Goal: Task Accomplishment & Management: Manage account settings

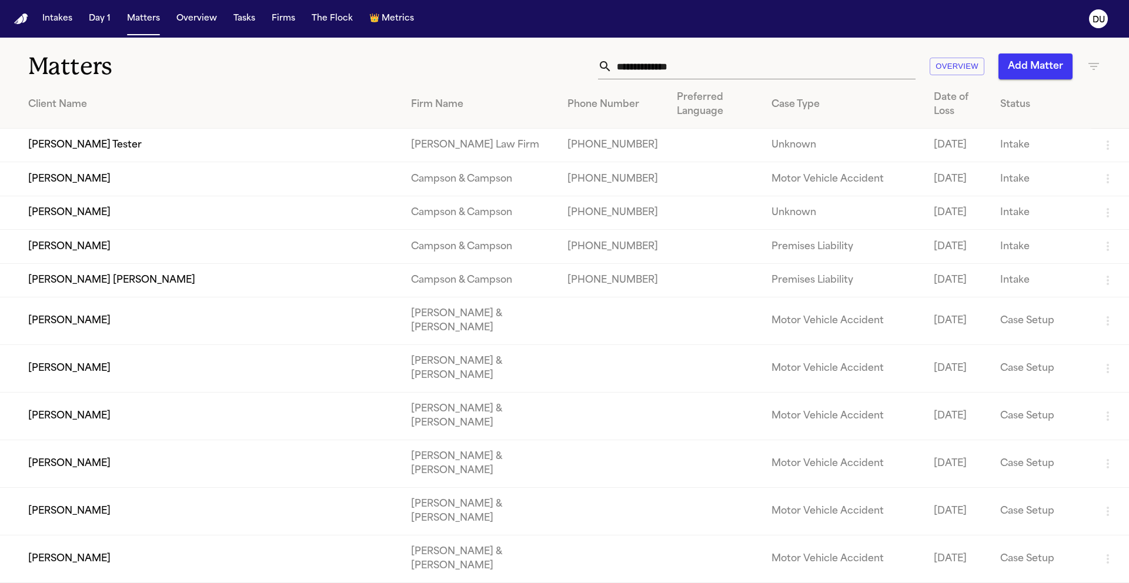
click at [725, 69] on input "text" at bounding box center [764, 67] width 304 height 26
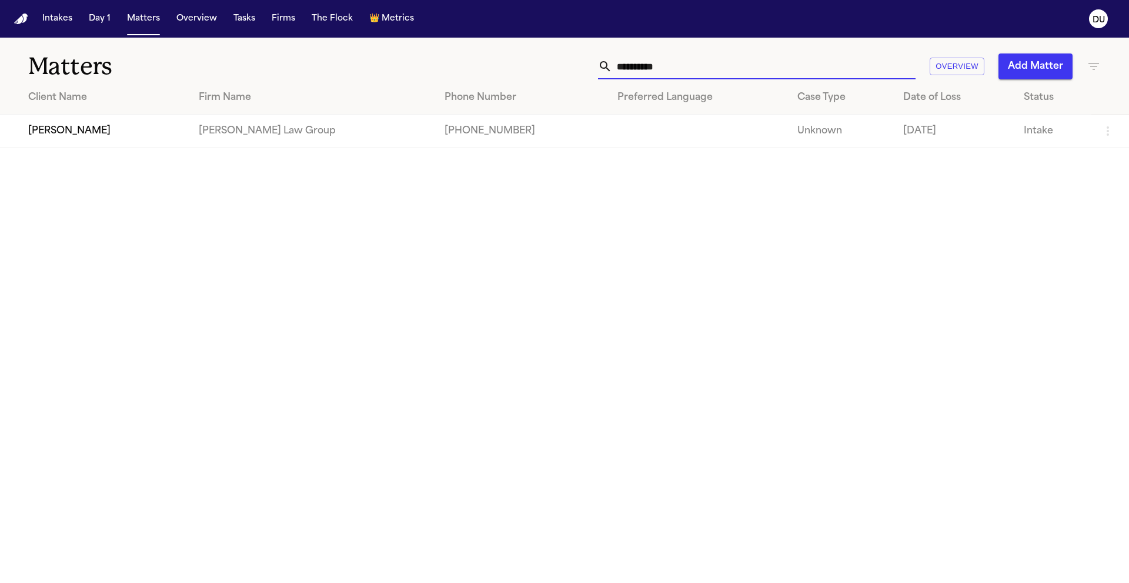
type input "**********"
click at [256, 123] on td "[PERSON_NAME] Law Group" at bounding box center [312, 132] width 246 height 34
click at [138, 127] on td "[PERSON_NAME]" at bounding box center [94, 132] width 189 height 34
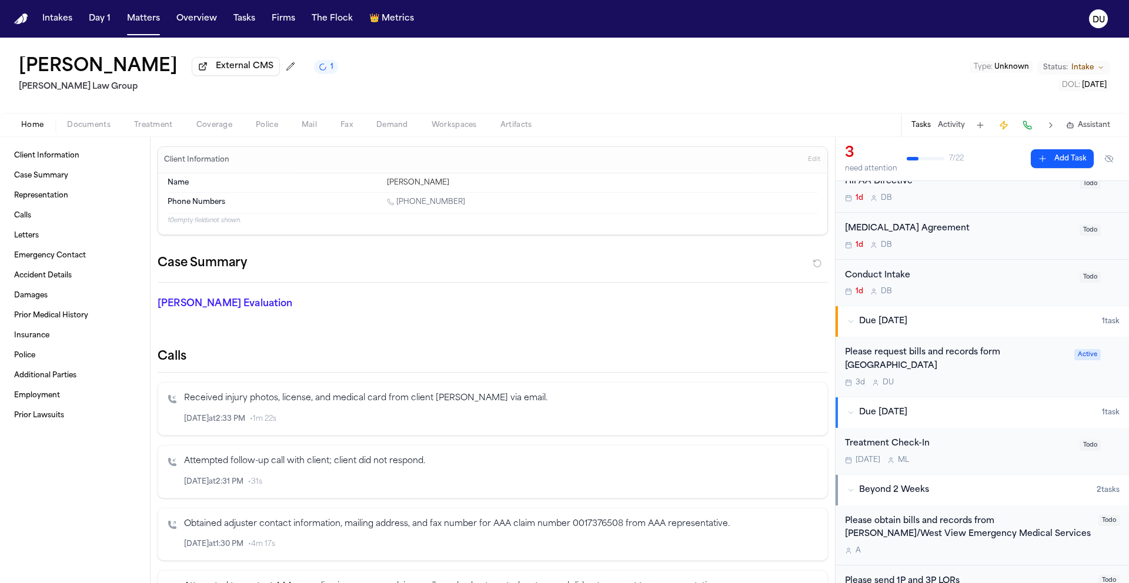
scroll to position [179, 0]
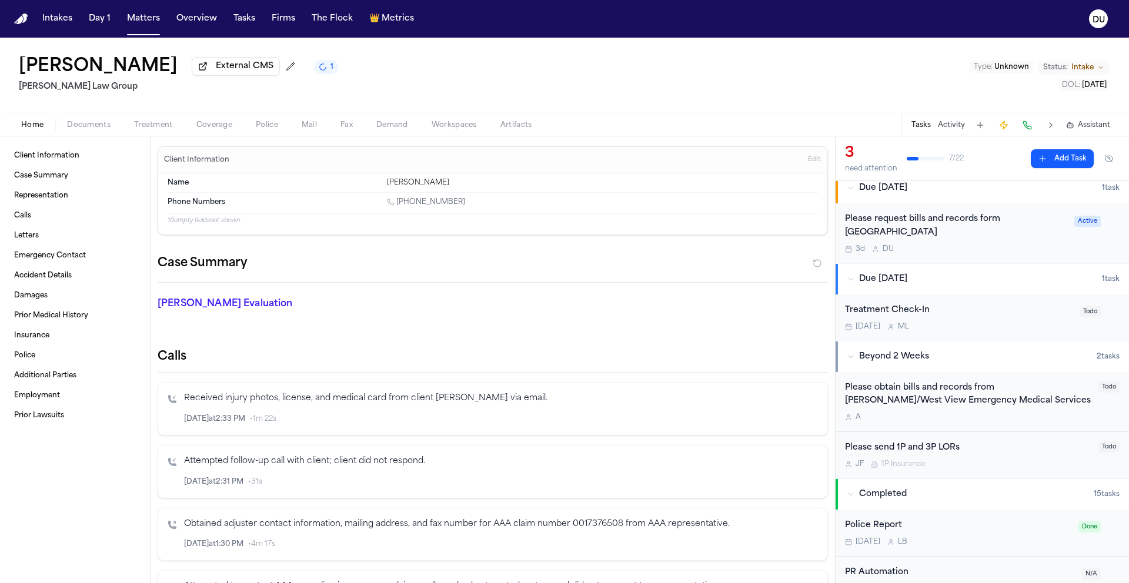
click at [875, 239] on div "Please request bills and records form [GEOGRAPHIC_DATA]" at bounding box center [956, 226] width 222 height 27
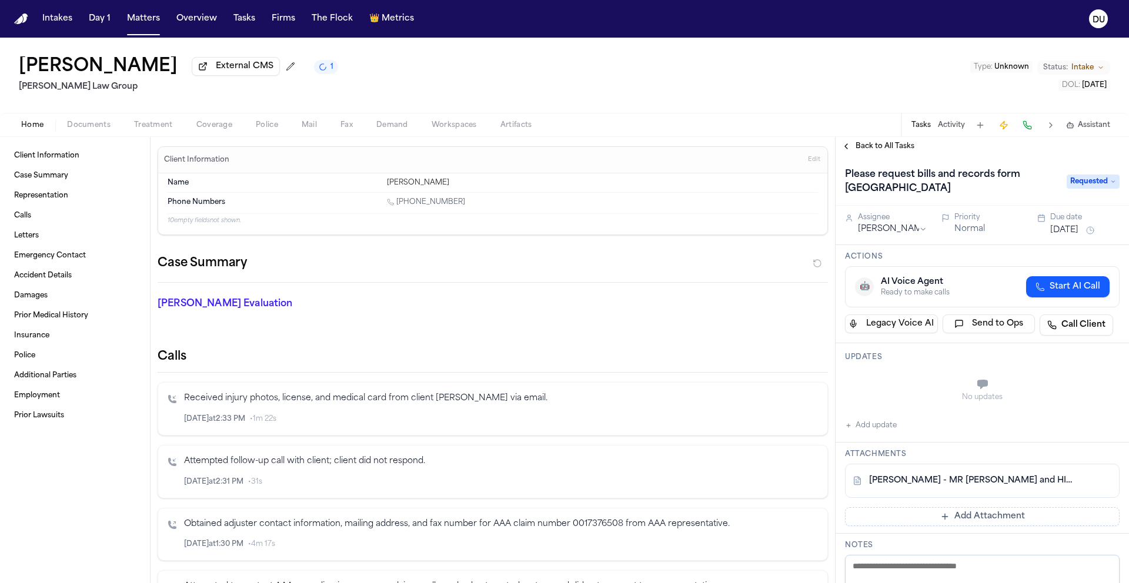
click at [20, 21] on img "Home" at bounding box center [21, 19] width 14 height 11
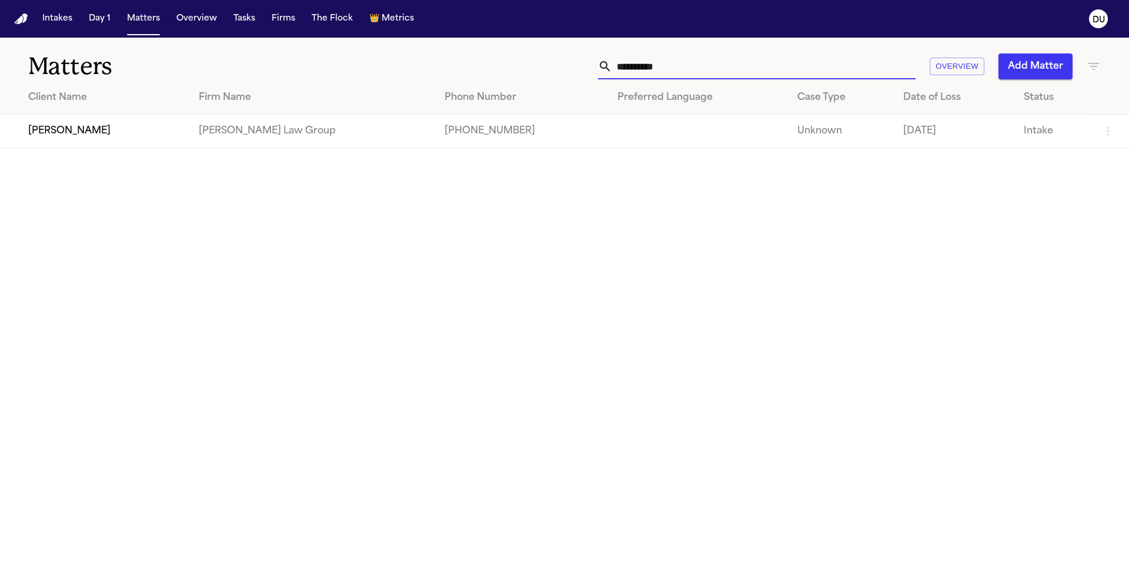
drag, startPoint x: 696, startPoint y: 66, endPoint x: 593, endPoint y: 66, distance: 103.5
click at [592, 66] on div "**********" at bounding box center [721, 67] width 761 height 26
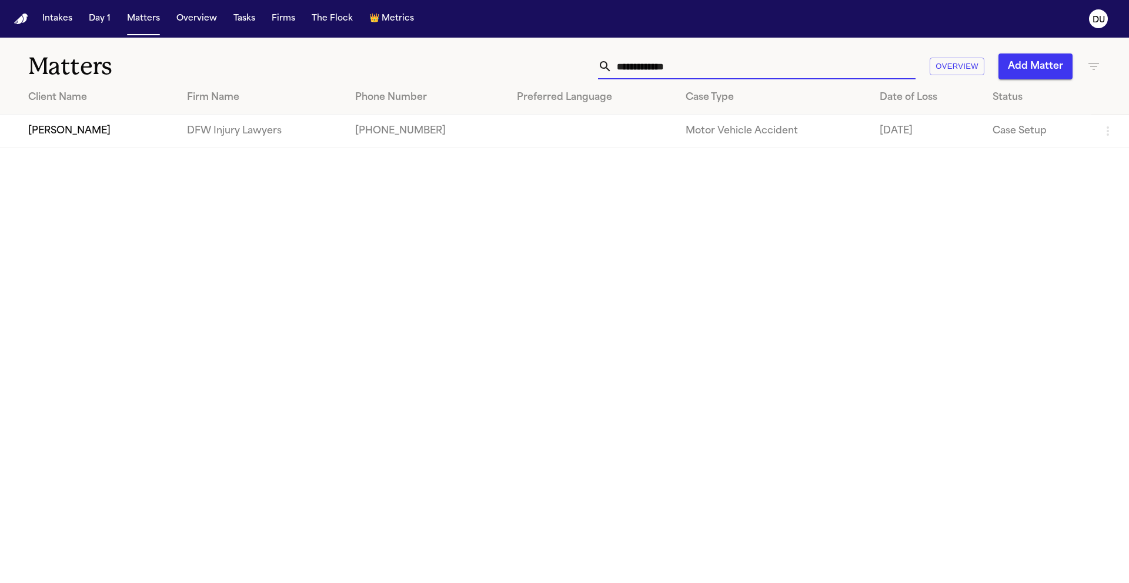
type input "**********"
click at [112, 130] on td "[PERSON_NAME]" at bounding box center [89, 132] width 178 height 34
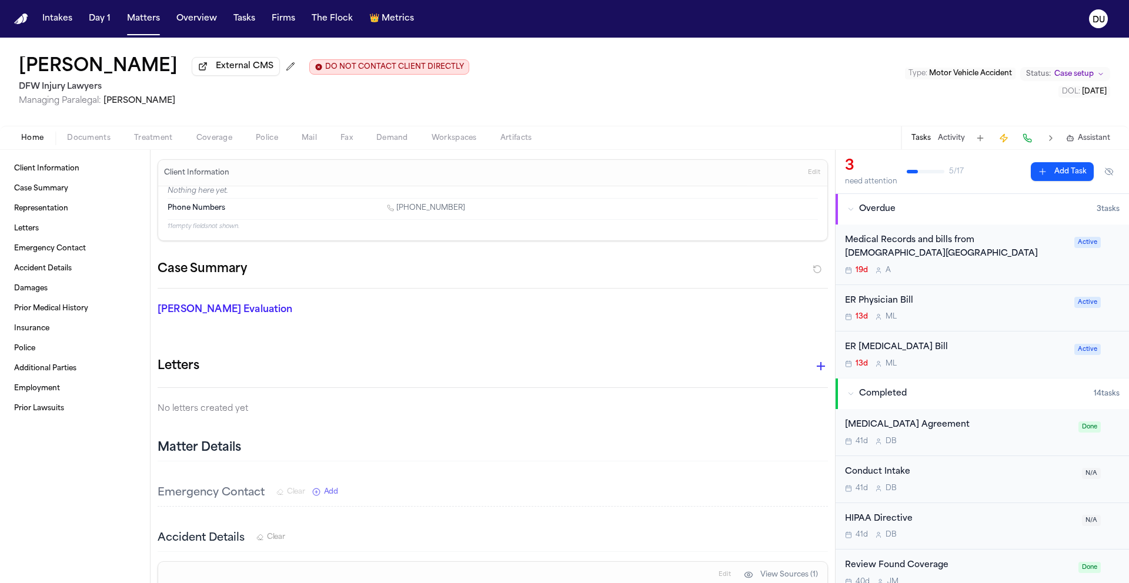
click at [896, 353] on div "ER [MEDICAL_DATA] Bill" at bounding box center [956, 348] width 222 height 14
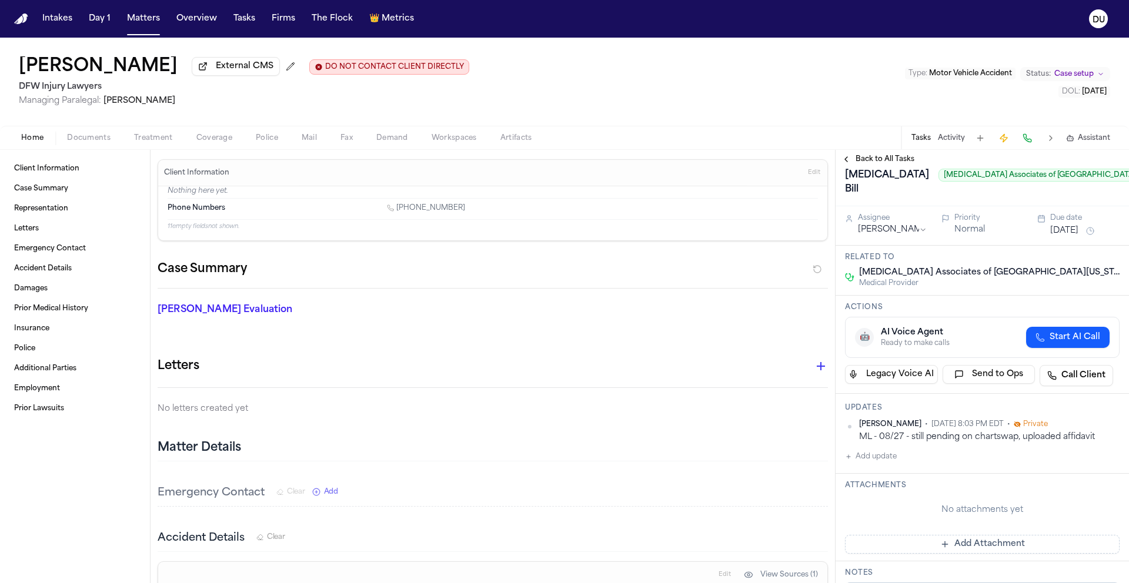
scroll to position [91, 0]
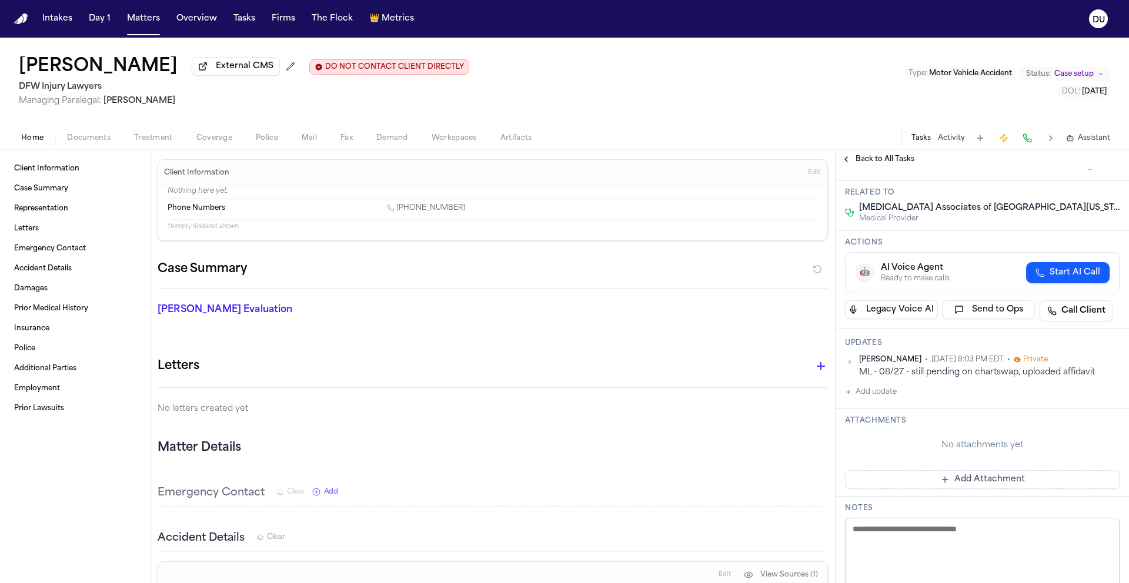
click at [873, 399] on button "Add update" at bounding box center [871, 392] width 52 height 14
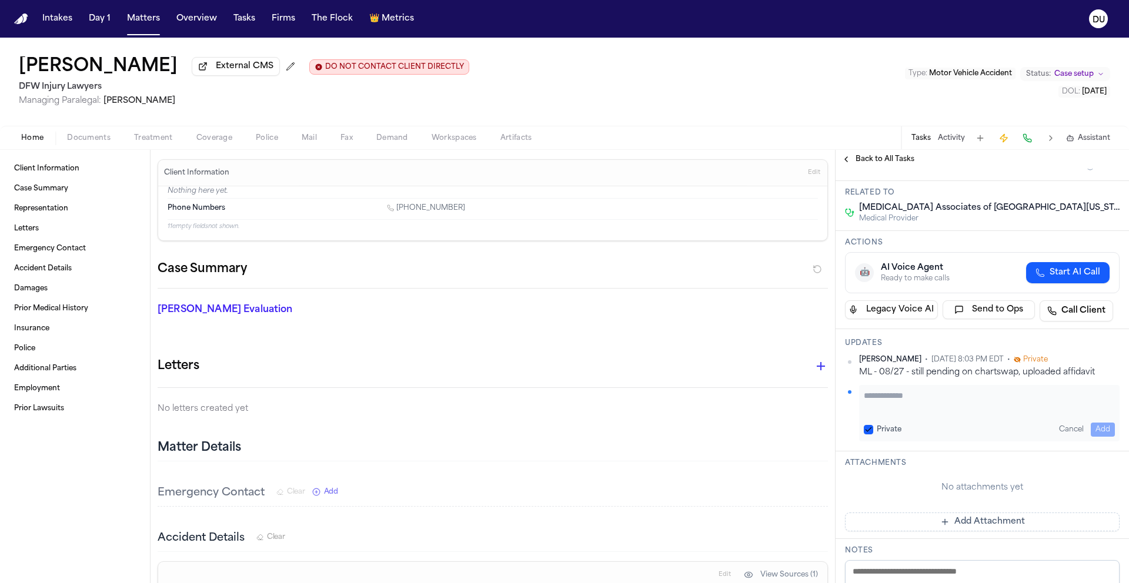
click at [902, 395] on textarea "Add your update" at bounding box center [989, 402] width 251 height 24
type textarea "**********"
click at [1091, 426] on button "Add" at bounding box center [1103, 430] width 24 height 14
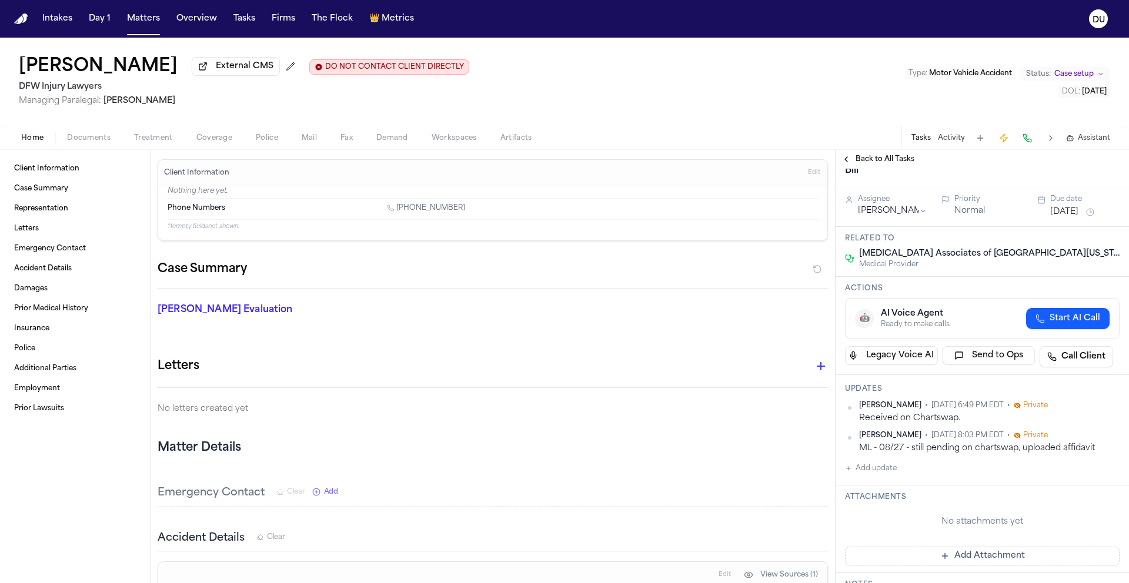
scroll to position [0, 0]
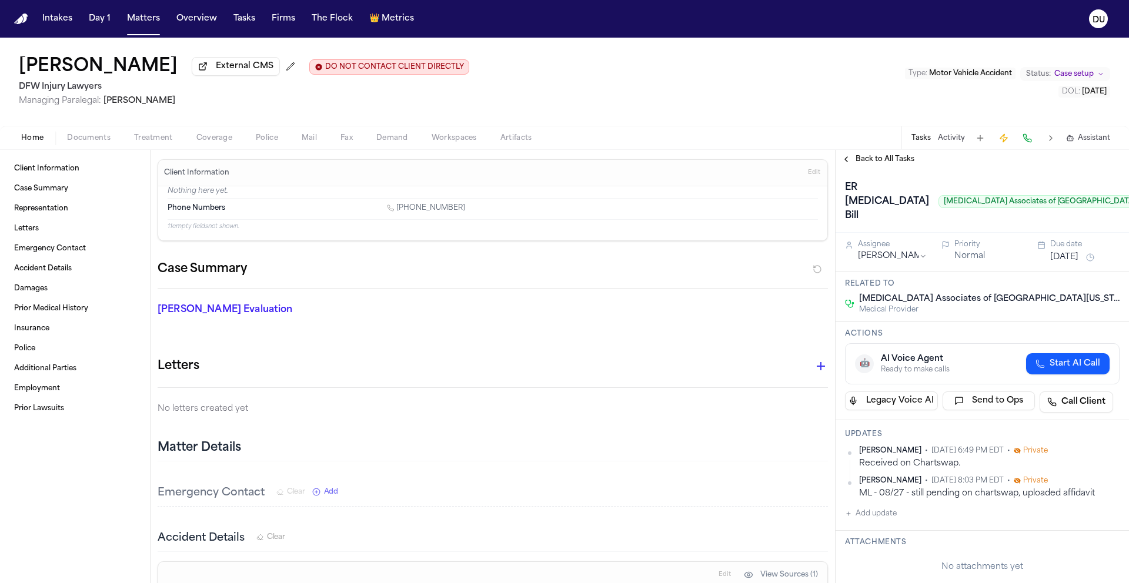
click at [1092, 195] on div "ER [MEDICAL_DATA] Bill [MEDICAL_DATA] Associates of [GEOGRAPHIC_DATA][US_STATE]…" at bounding box center [982, 201] width 275 height 47
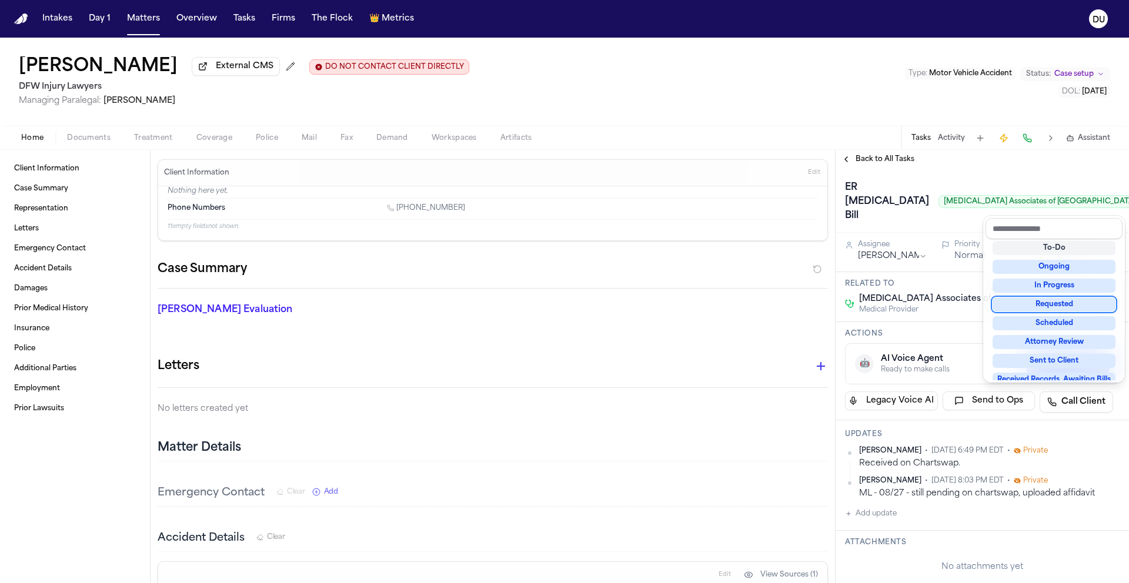
scroll to position [64, 0]
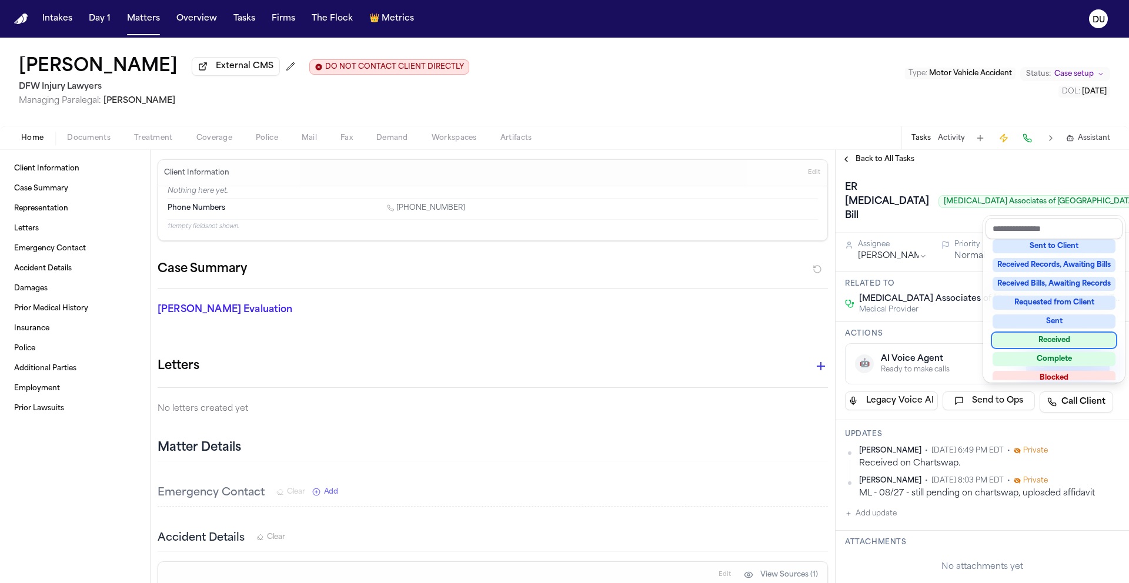
click at [1061, 343] on div "Received" at bounding box center [1054, 341] width 123 height 14
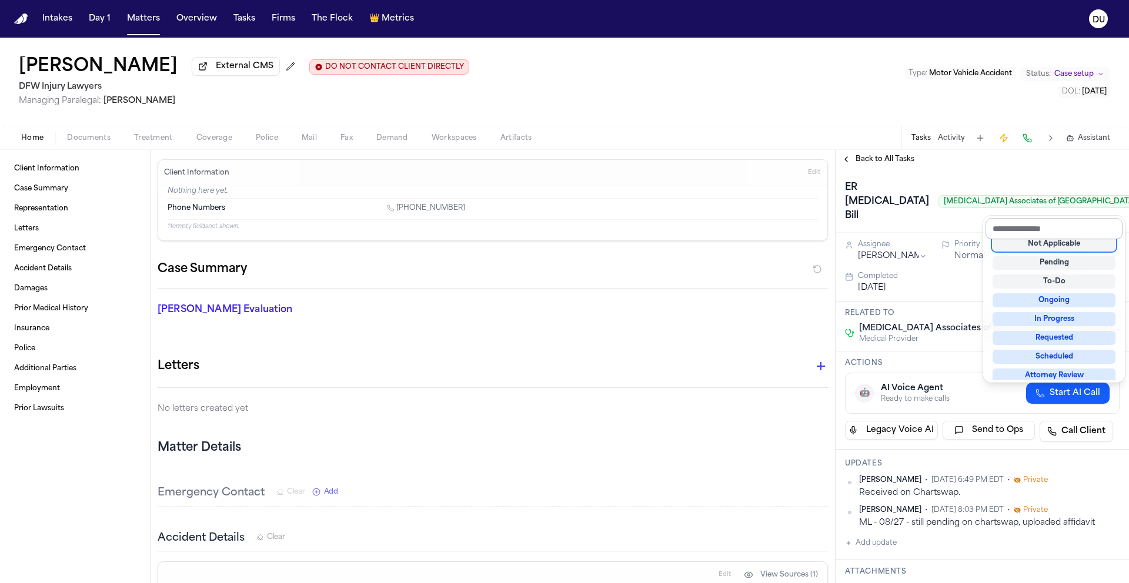
scroll to position [5, 0]
click at [1038, 172] on div "ER [MEDICAL_DATA] Bill [MEDICAL_DATA] Associates of [GEOGRAPHIC_DATA][US_STATE]…" at bounding box center [983, 201] width 294 height 64
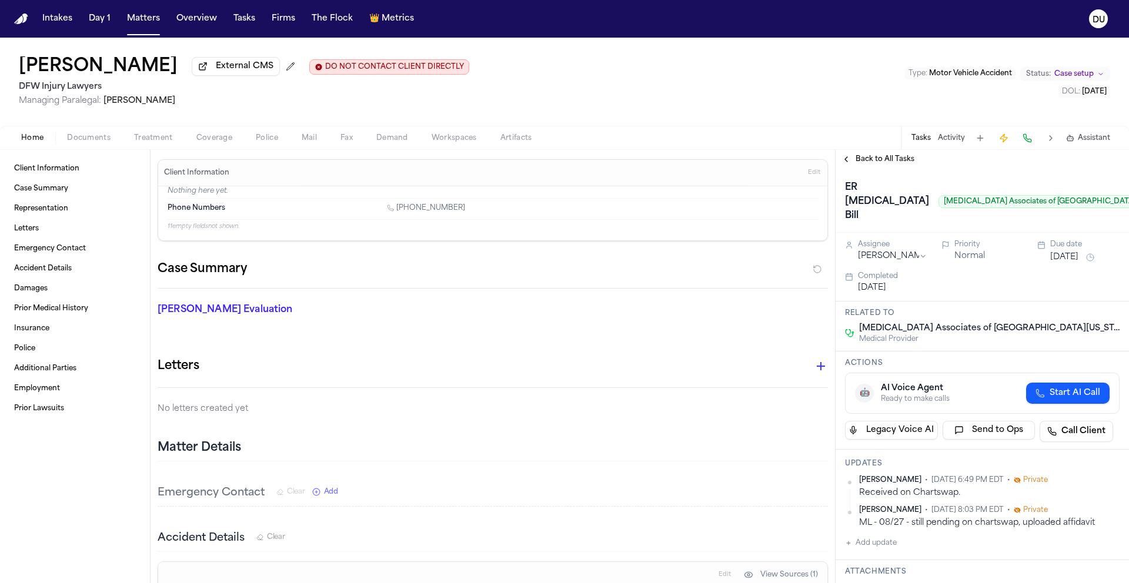
click at [16, 24] on nav "Intakes Day 1 Matters Overview Tasks Firms The Flock 👑 Metrics DU" at bounding box center [564, 19] width 1129 height 38
click at [21, 22] on img "Home" at bounding box center [21, 19] width 14 height 11
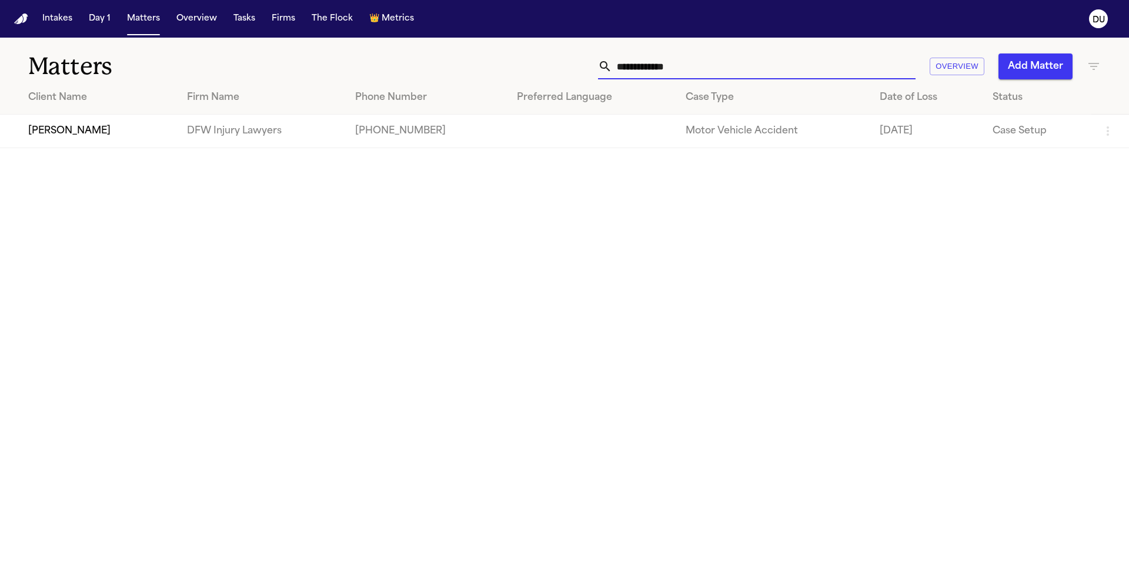
drag, startPoint x: 725, startPoint y: 65, endPoint x: 565, endPoint y: 68, distance: 160.6
click at [565, 68] on div "**********" at bounding box center [721, 67] width 761 height 26
type input "**********"
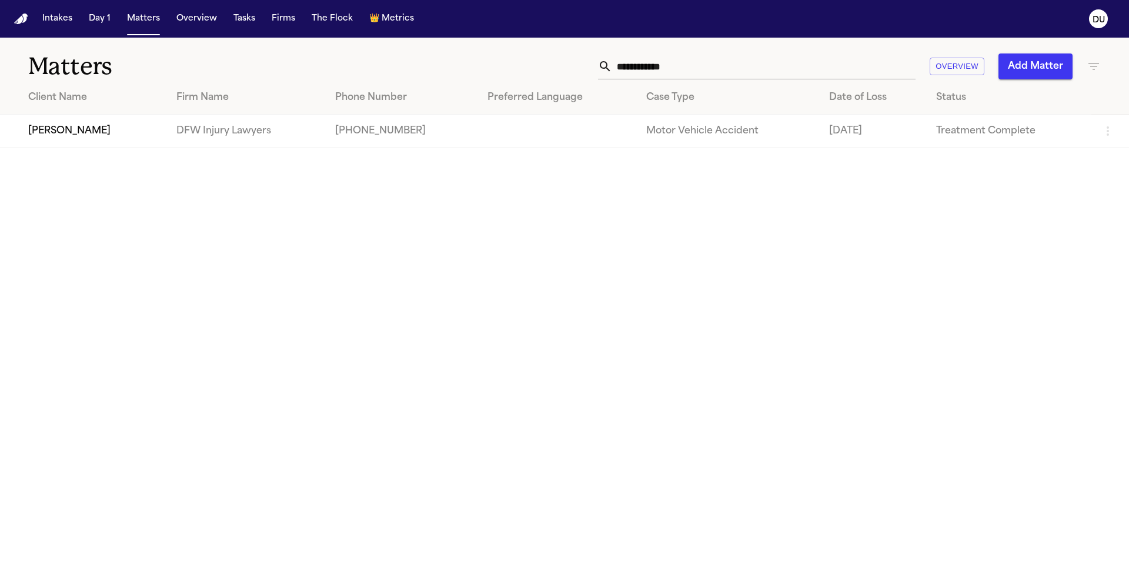
click at [77, 140] on td "[PERSON_NAME]" at bounding box center [83, 132] width 167 height 34
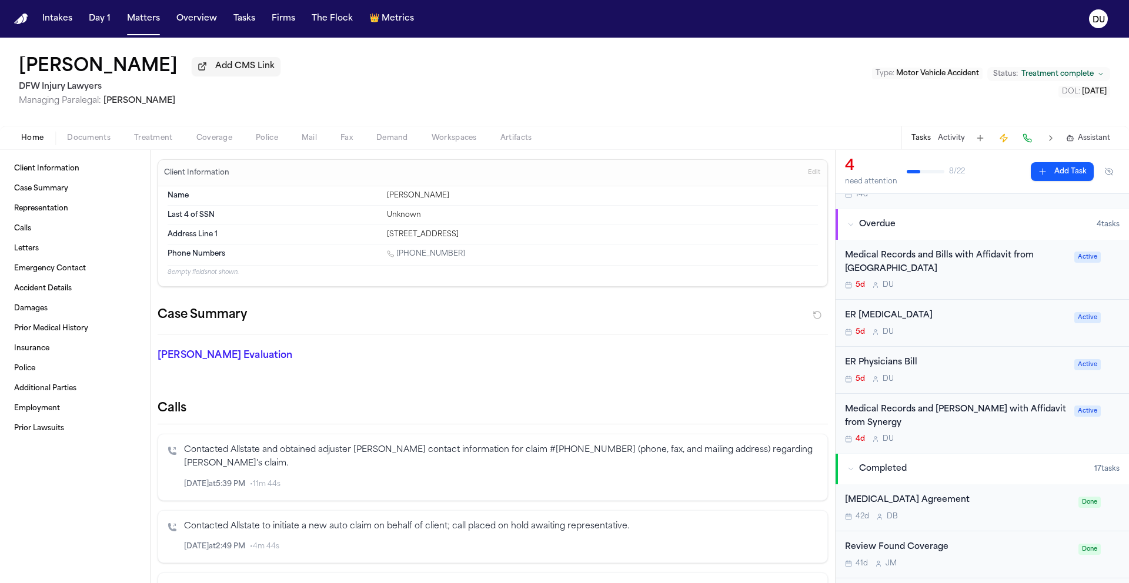
scroll to position [69, 0]
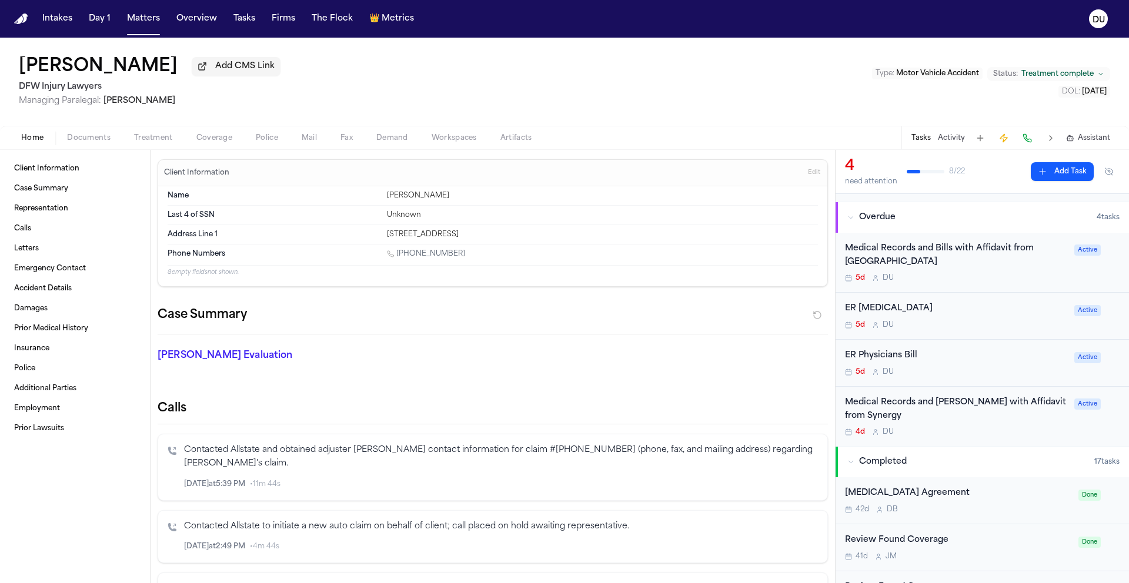
click at [885, 353] on div "ER Physicians Bill" at bounding box center [956, 356] width 222 height 14
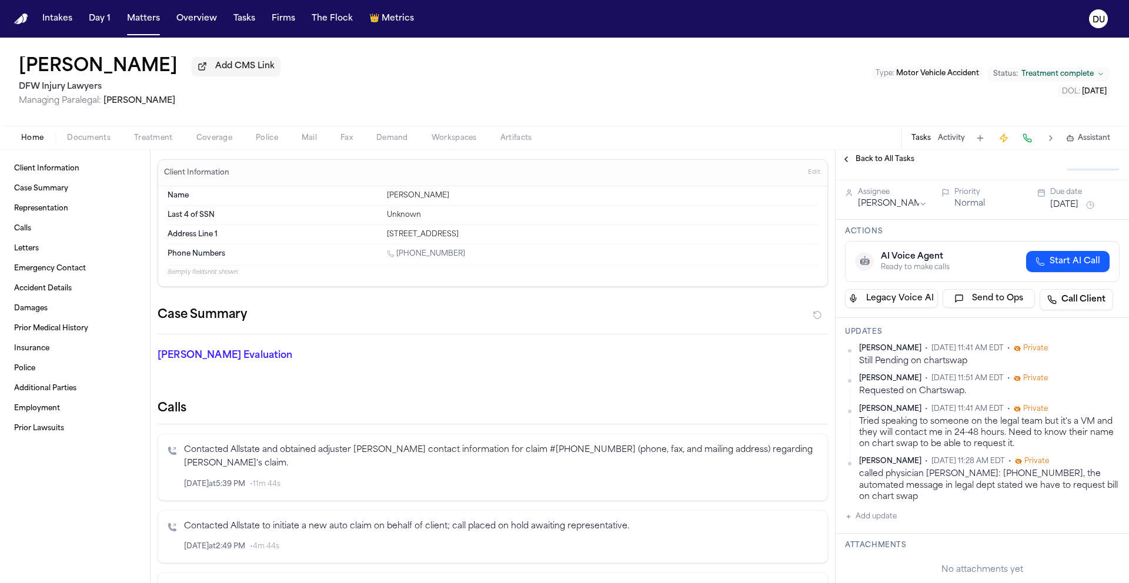
scroll to position [87, 0]
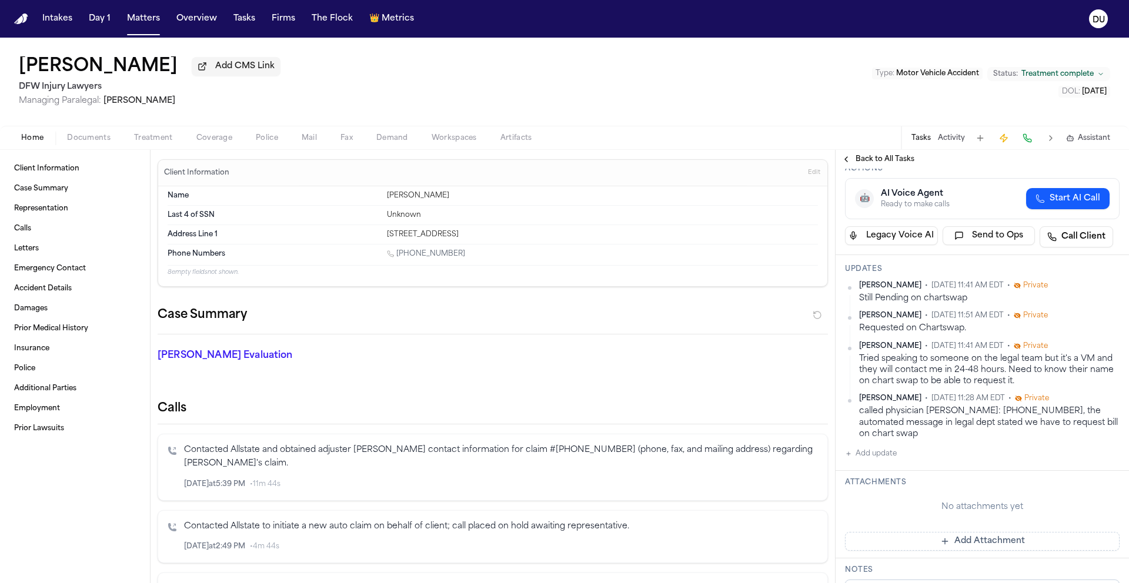
click at [872, 461] on button "Add update" at bounding box center [871, 454] width 52 height 14
click at [891, 468] on textarea "Add your update" at bounding box center [989, 464] width 251 height 24
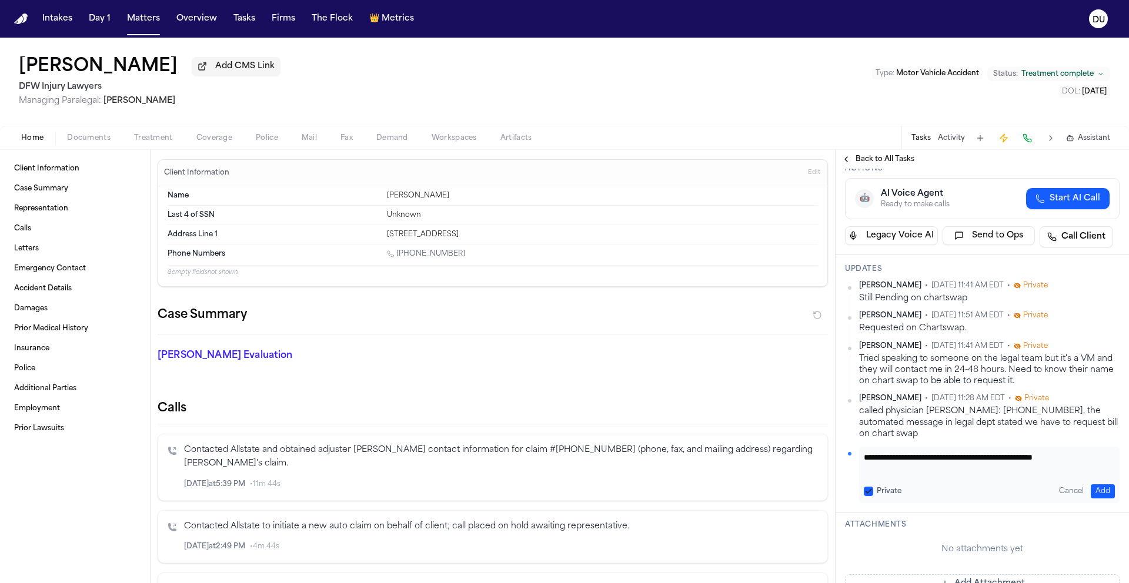
scroll to position [1, 0]
type textarea "**********"
click at [1091, 492] on button "Add" at bounding box center [1103, 492] width 24 height 14
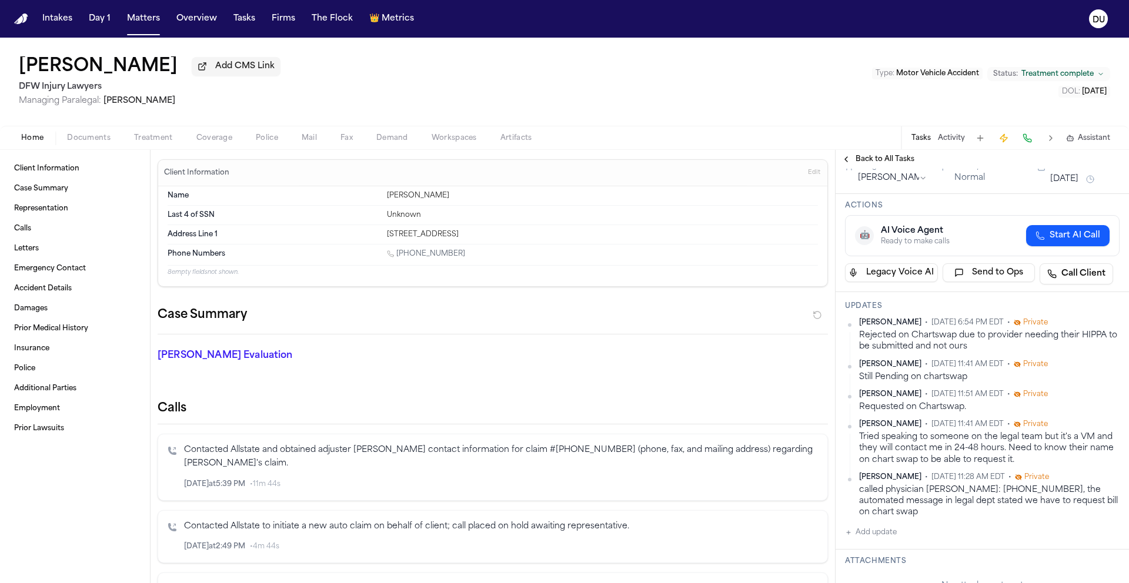
scroll to position [0, 0]
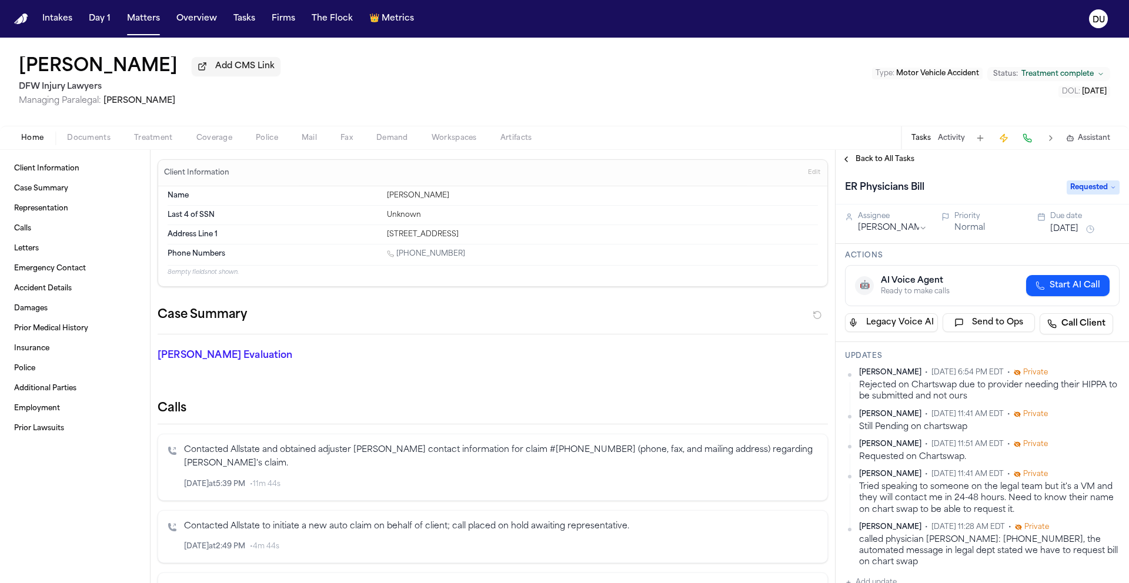
click at [1073, 228] on button "[DATE]" at bounding box center [1064, 230] width 28 height 12
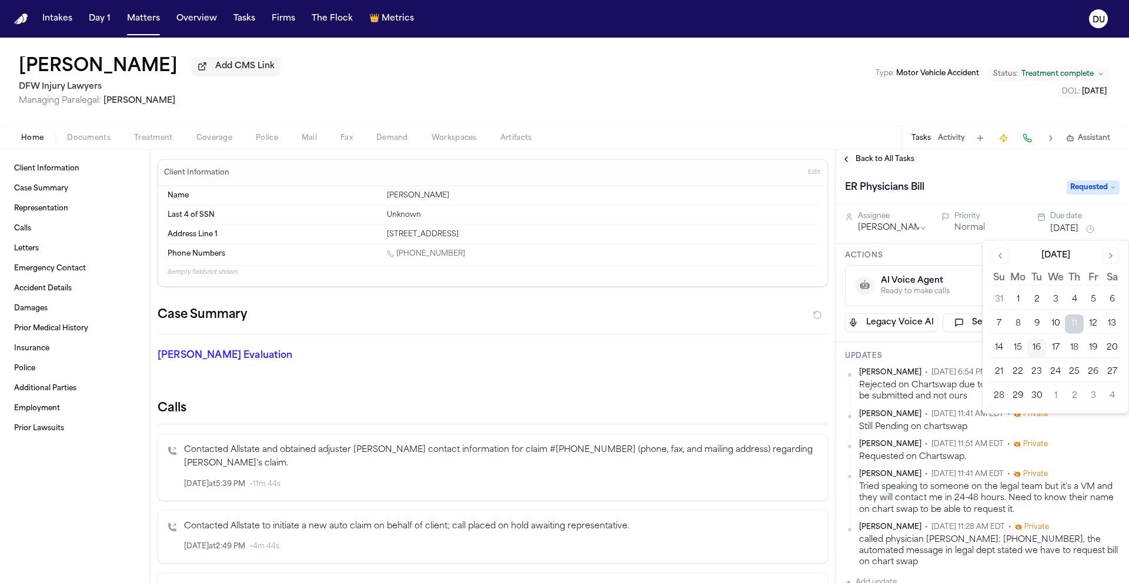
click at [1080, 350] on button "18" at bounding box center [1074, 348] width 19 height 19
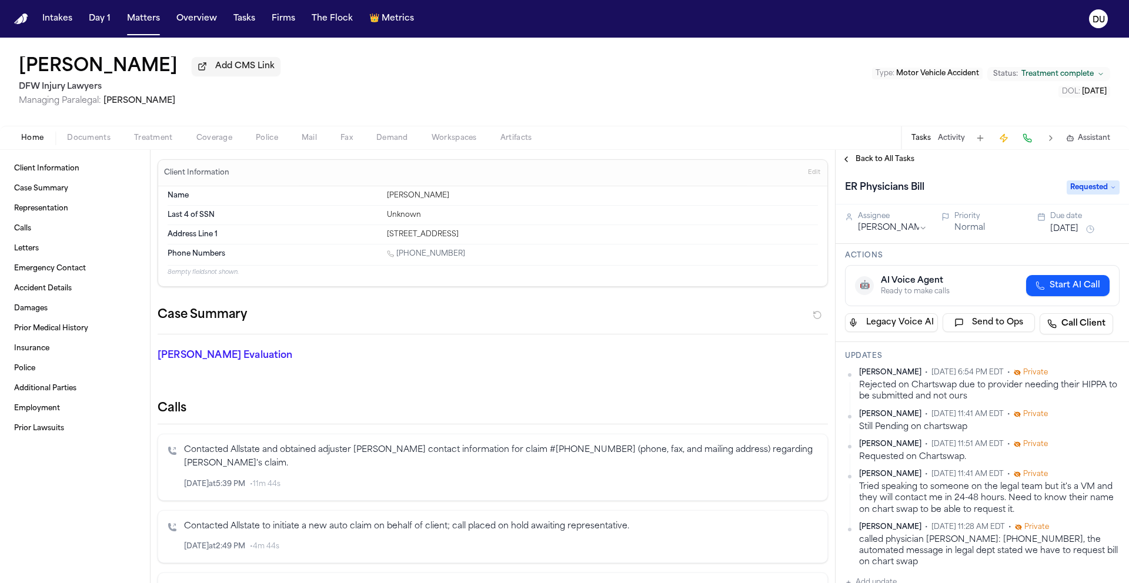
click at [981, 157] on div "Back to All Tasks" at bounding box center [983, 159] width 294 height 9
click at [26, 24] on img "Home" at bounding box center [21, 19] width 14 height 11
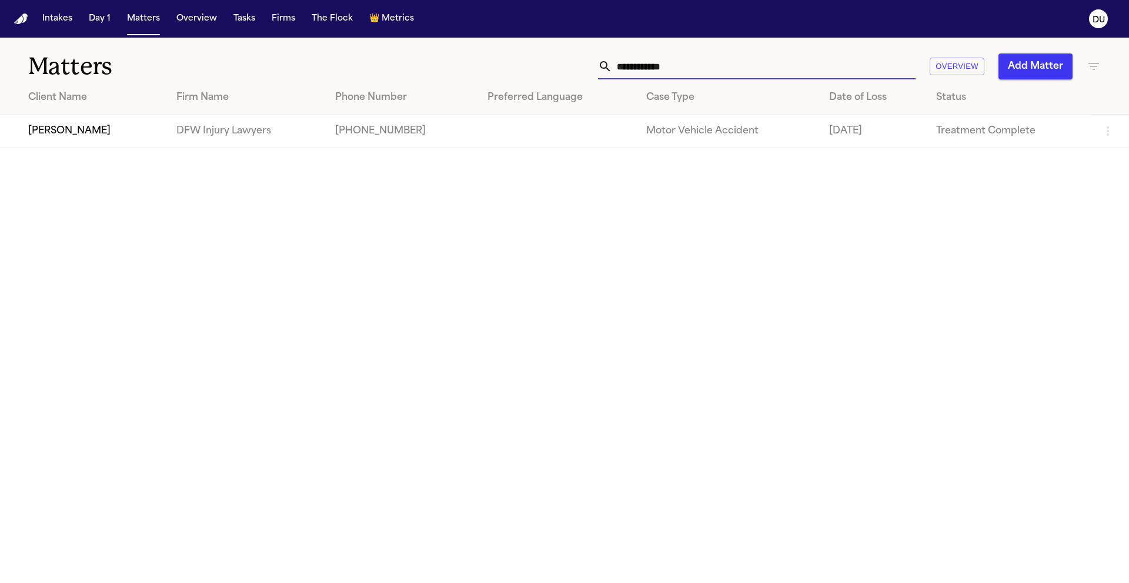
drag, startPoint x: 778, startPoint y: 72, endPoint x: 569, endPoint y: 71, distance: 208.8
click at [569, 71] on div "**********" at bounding box center [721, 67] width 761 height 26
type input "**********"
click at [46, 142] on td "[PERSON_NAME]" at bounding box center [89, 132] width 179 height 34
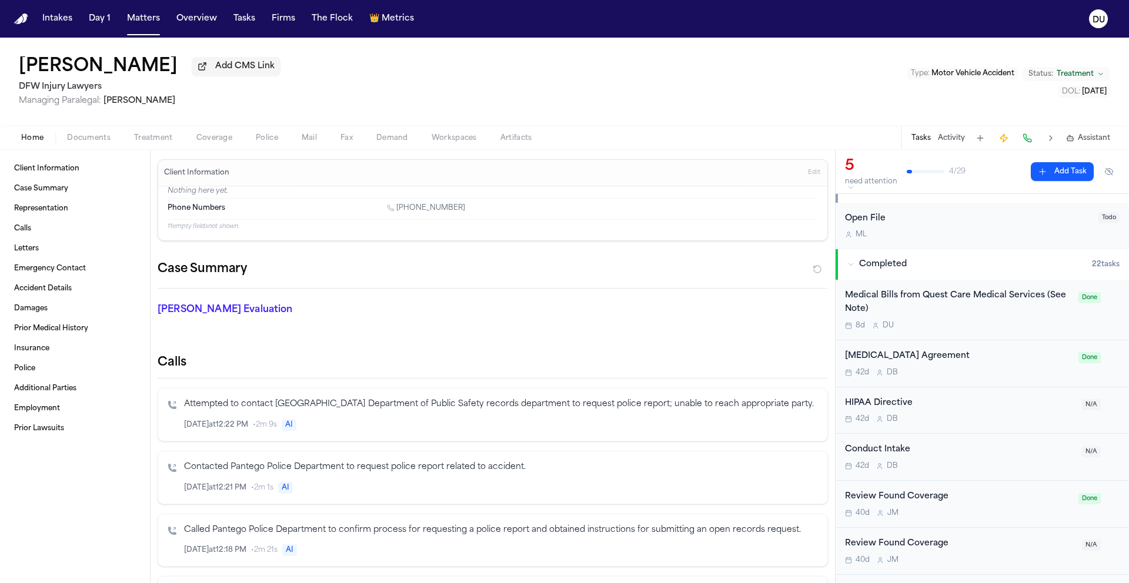
scroll to position [365, 0]
click at [955, 297] on div "Medical Bills from Quest Care Medical Services (See Note)" at bounding box center [958, 302] width 226 height 27
